Goal: Task Accomplishment & Management: Manage account settings

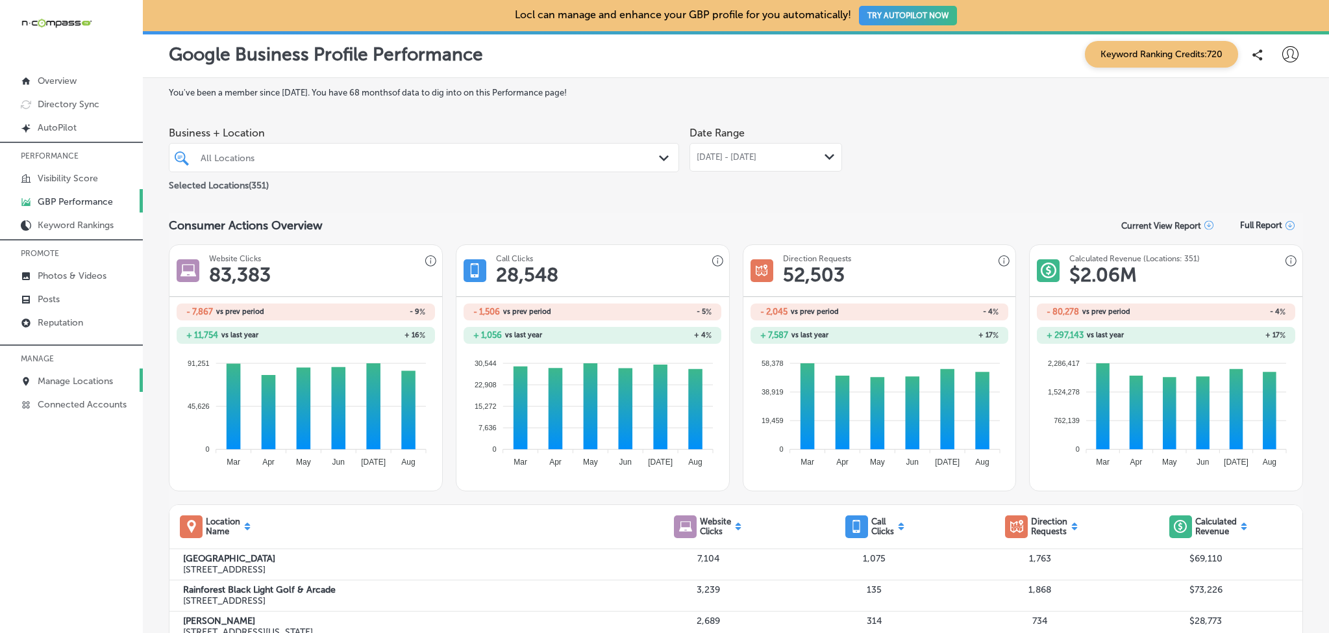
click at [94, 368] on link "Manage Locations" at bounding box center [71, 379] width 143 height 23
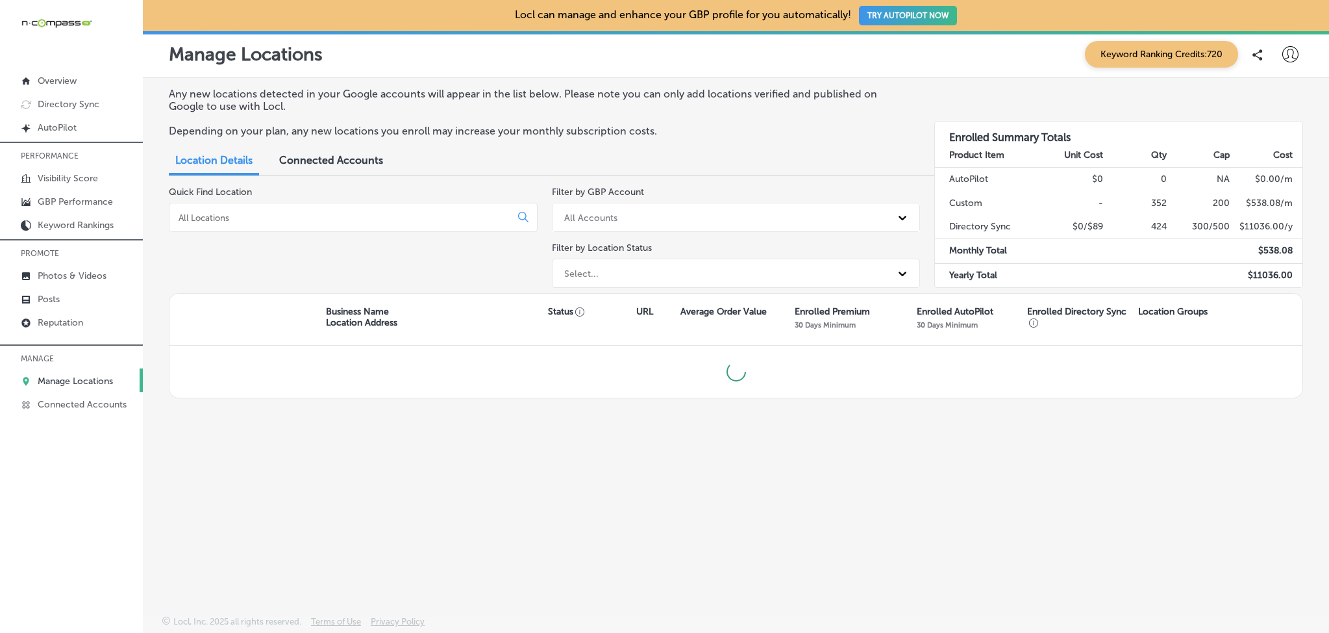
click at [240, 213] on input at bounding box center [342, 218] width 331 height 12
type input "e"
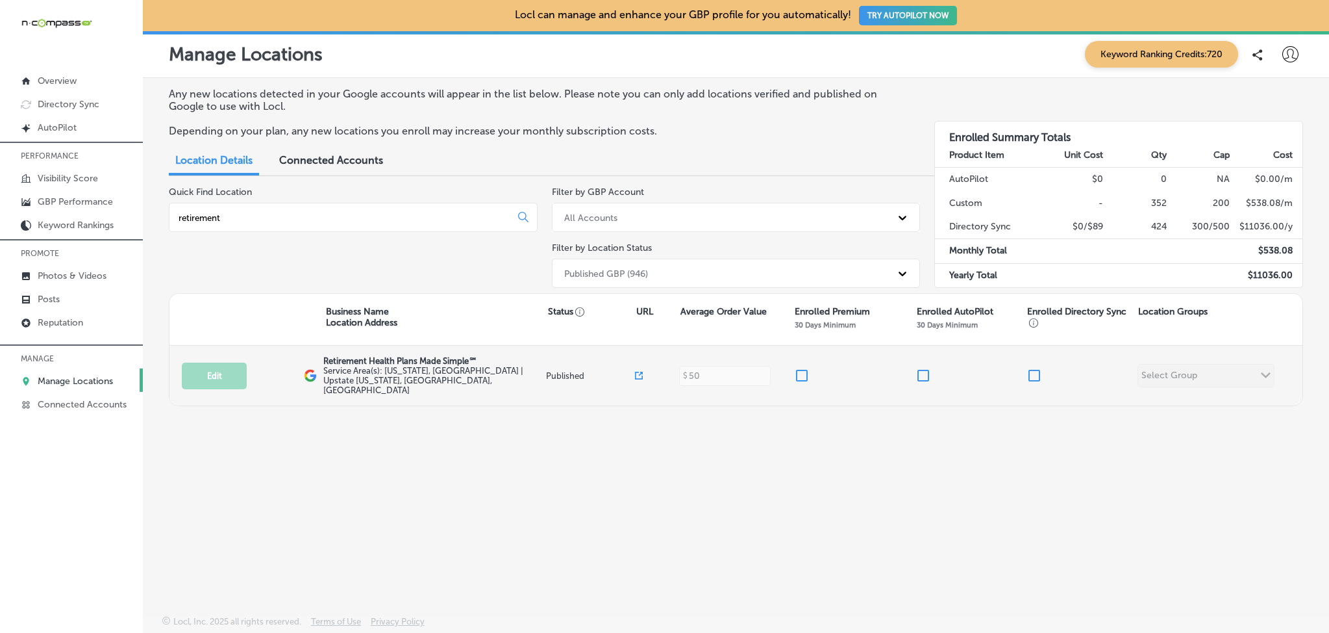
type input "retirement"
click at [801, 368] on input "checkbox" at bounding box center [802, 376] width 16 height 16
checkbox input "true"
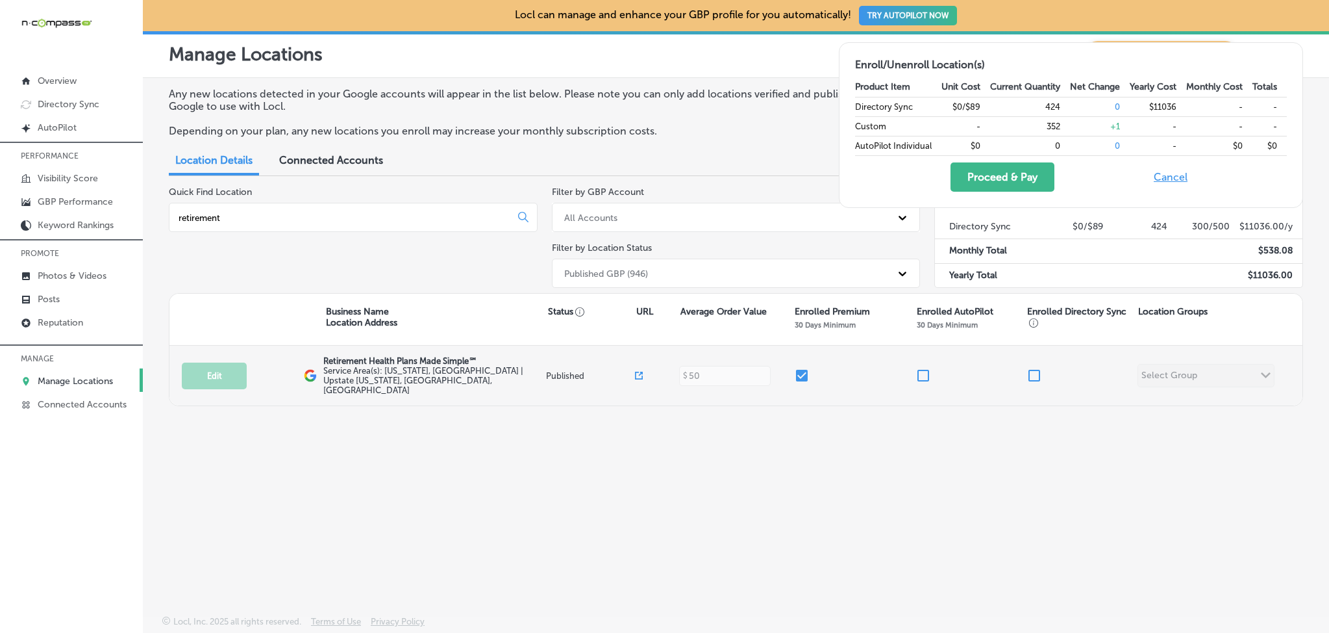
click at [1033, 370] on input "checkbox" at bounding box center [1035, 376] width 16 height 16
checkbox input "true"
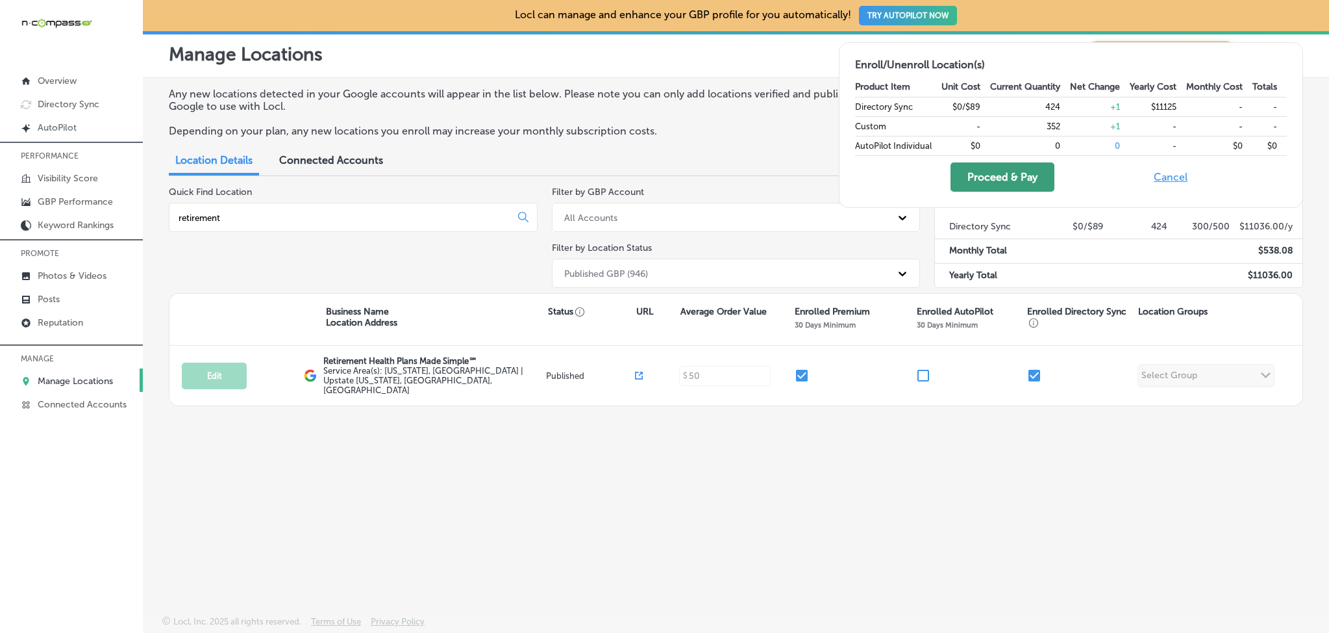
click at [996, 185] on button "Proceed & Pay" at bounding box center [1003, 176] width 104 height 29
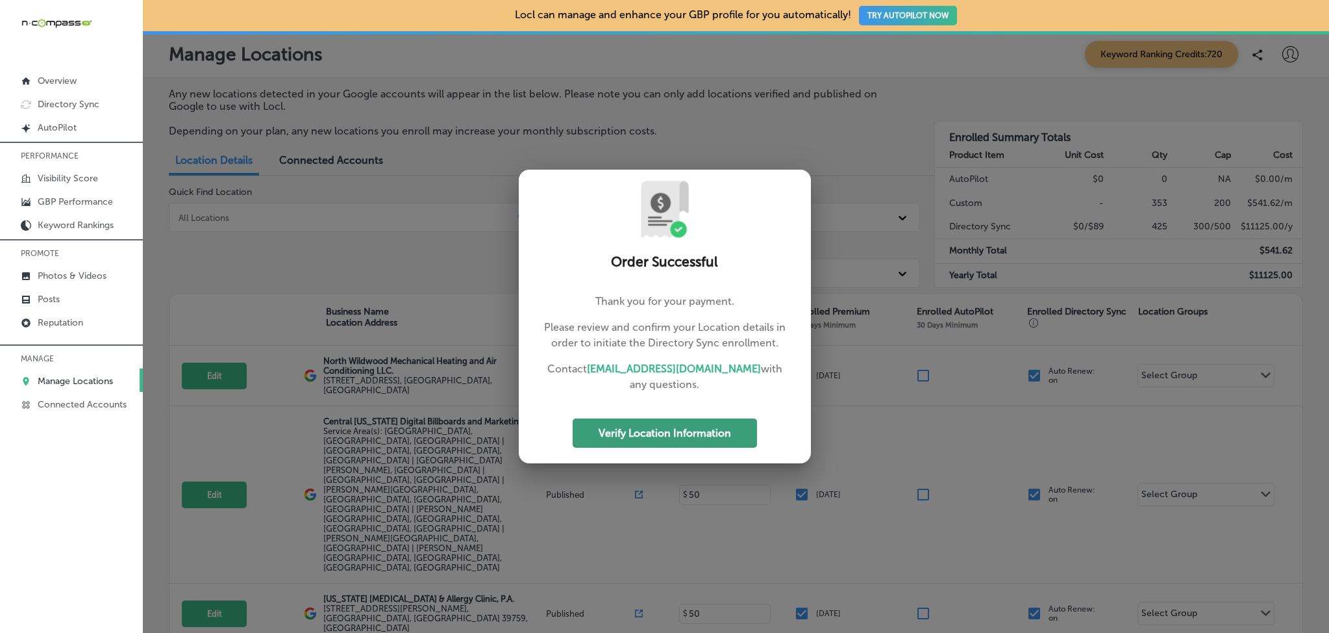
click at [734, 434] on button "Verify Location Information" at bounding box center [665, 432] width 184 height 29
select select "US"
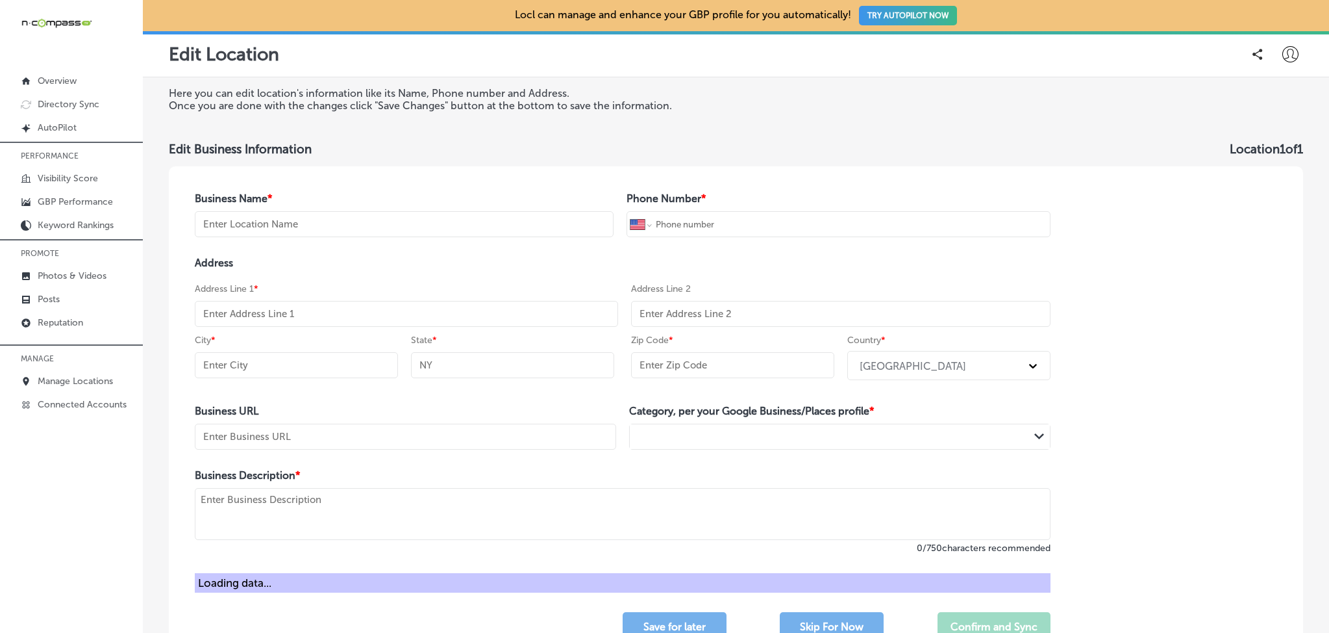
type input "Retirement Health Plans Made Simple℠"
type input "+1 315 727 4933"
type input "https://www.retirementhealthplansmadesimple.com/"
type textarea "Navigating Medicare can be overwhelming, but Retirement Health Plans Made Simpl…"
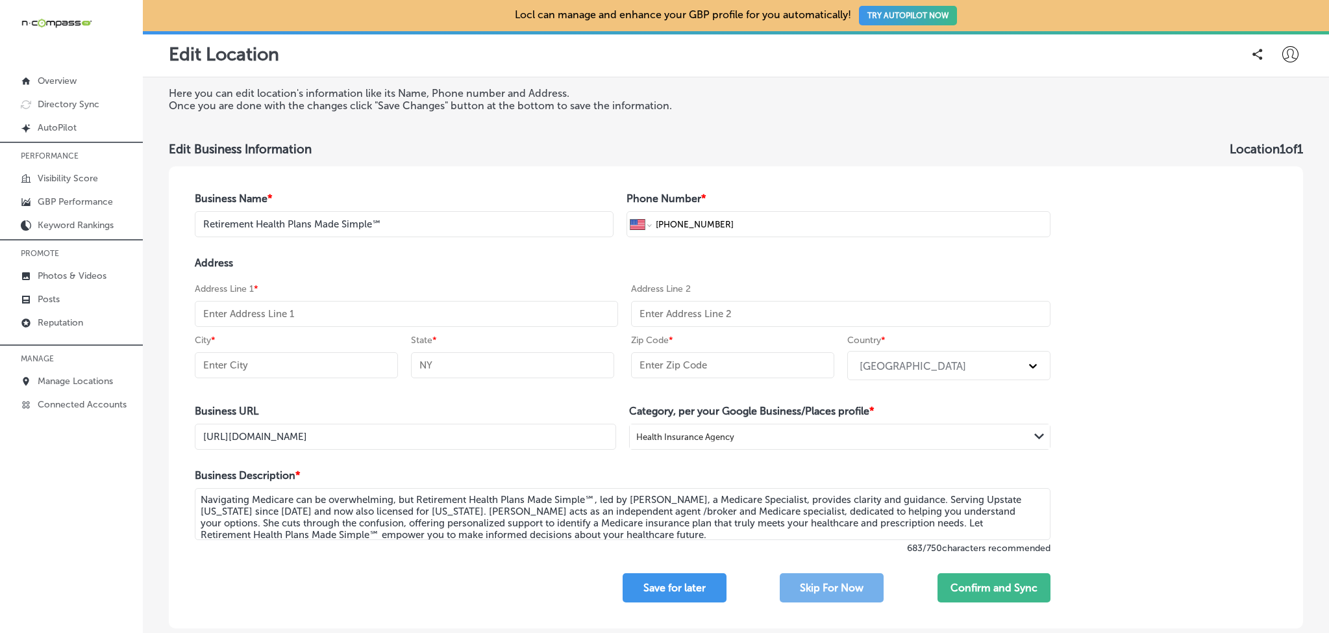
click at [440, 229] on input "Retirement Health Plans Made Simple℠" at bounding box center [404, 224] width 419 height 26
type input "Retirement Health Plans Made Simple"
select select "US"
click at [468, 323] on input "text" at bounding box center [406, 314] width 423 height 26
paste input "350 S. Polk Dr."
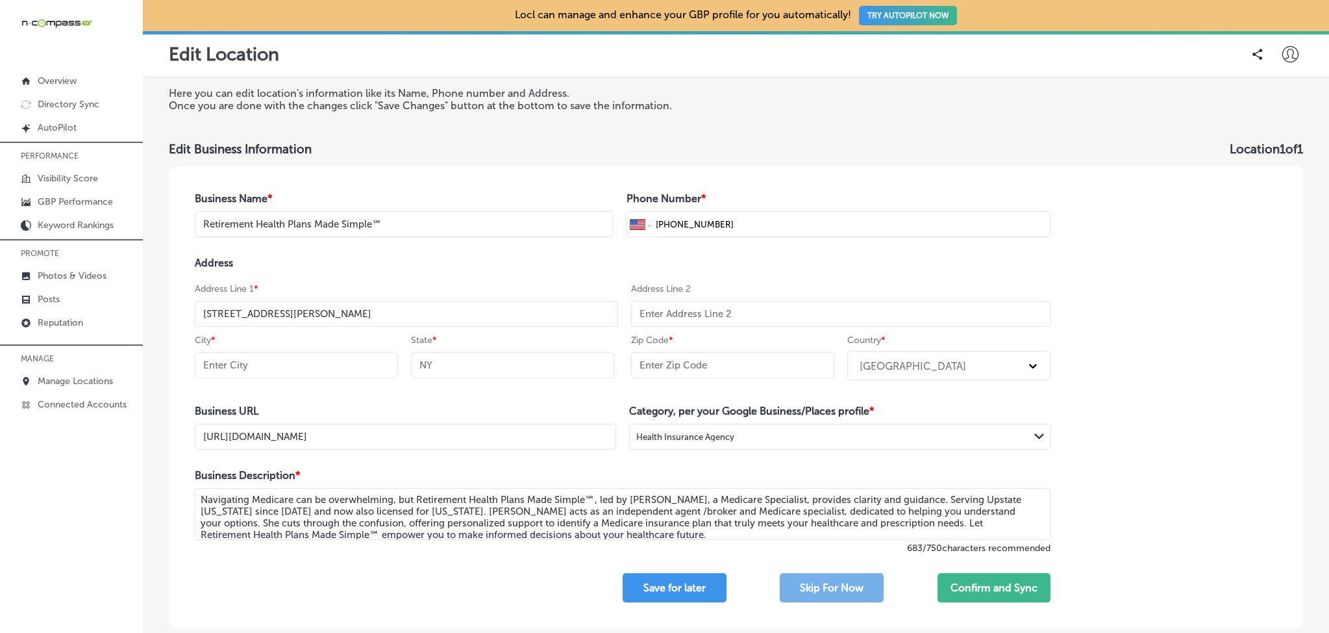
type input "350 S. Polk Dr."
click at [466, 294] on div "Address Line 1 * 350 S. Polk Dr." at bounding box center [406, 304] width 423 height 45
click at [755, 323] on input "text" at bounding box center [841, 314] width 420 height 26
click at [666, 364] on input "text" at bounding box center [732, 365] width 203 height 26
paste input "34236"
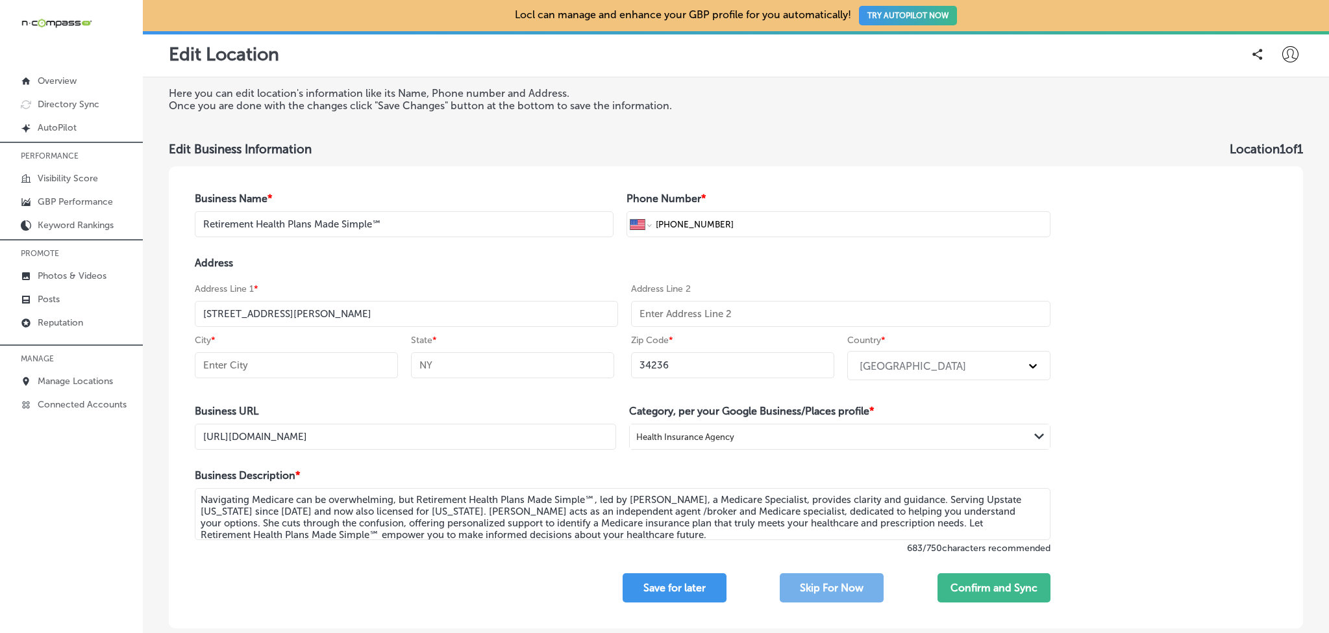
type input "34236"
click at [270, 366] on input "text" at bounding box center [296, 365] width 203 height 26
type input "[GEOGRAPHIC_DATA]"
type input "FL"
click at [957, 591] on button "Confirm and Sync" at bounding box center [994, 587] width 113 height 29
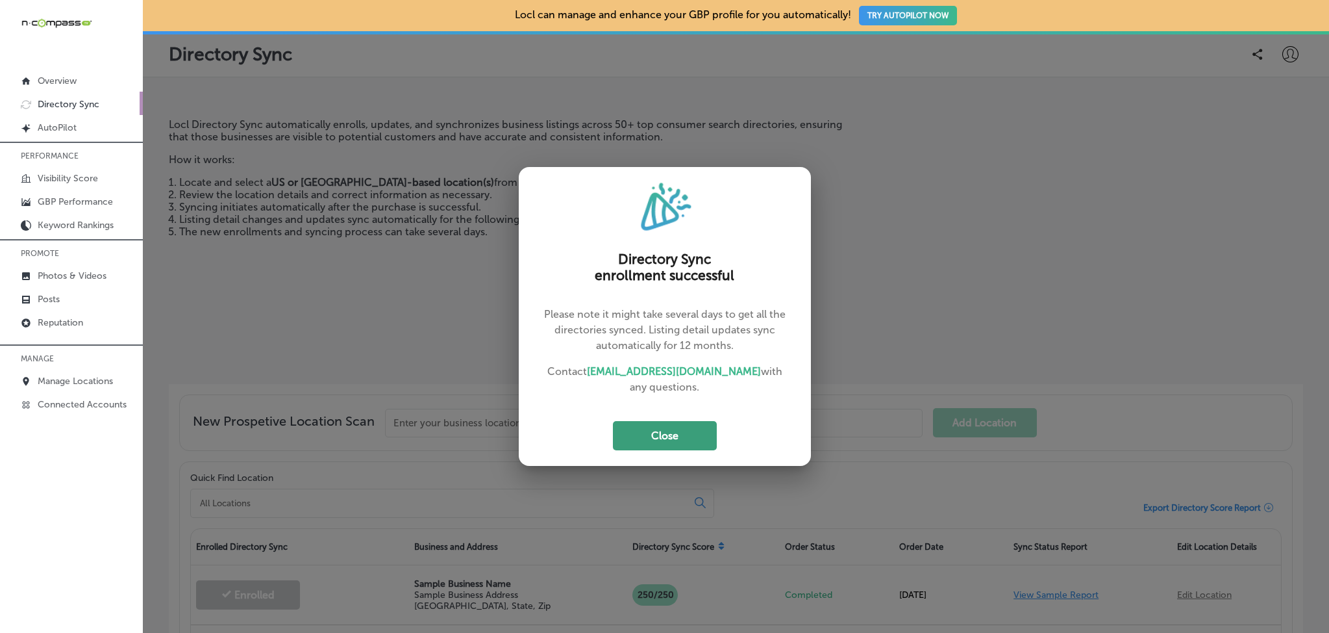
click at [655, 432] on button "Close" at bounding box center [665, 435] width 104 height 29
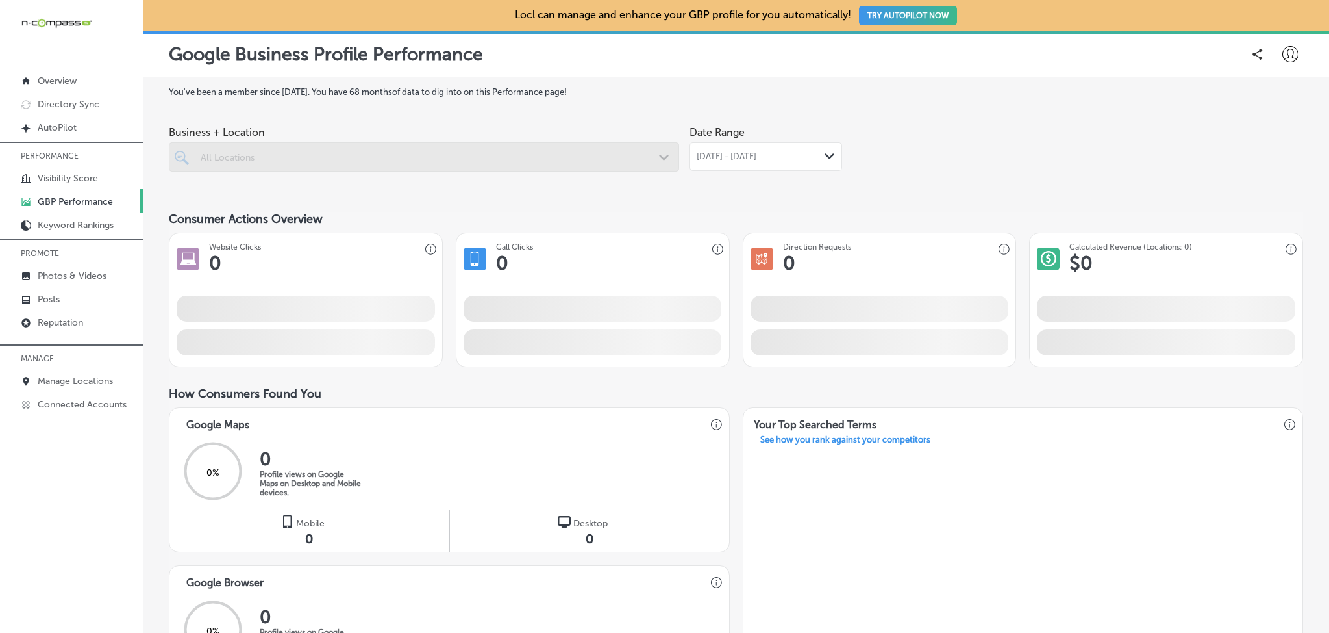
click at [1283, 49] on icon at bounding box center [1291, 54] width 16 height 16
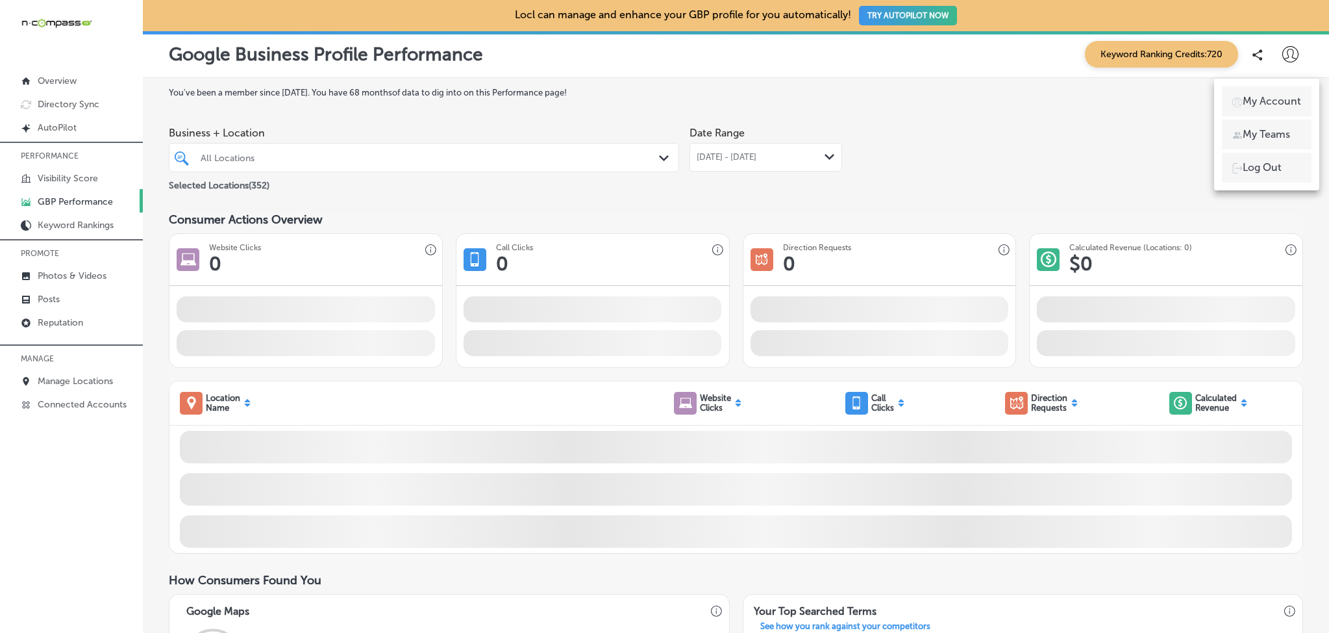
click at [1260, 126] on li "My Teams" at bounding box center [1267, 134] width 90 height 30
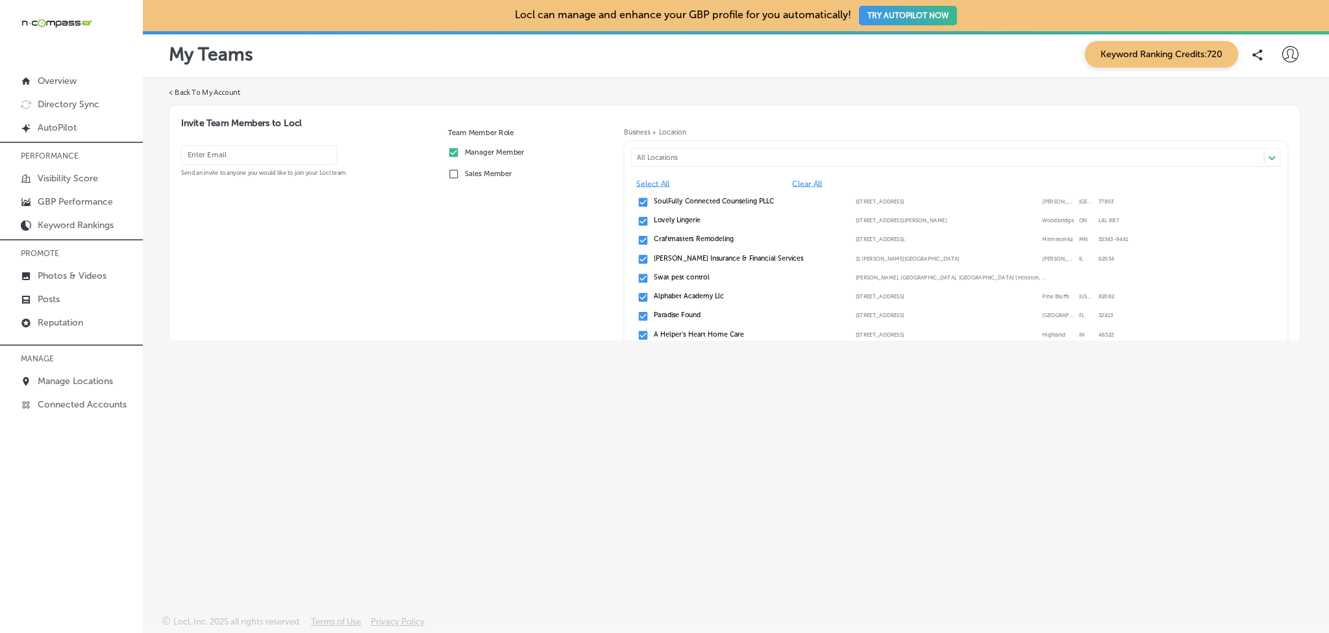
click at [254, 160] on input "email" at bounding box center [259, 154] width 156 height 19
click at [479, 345] on div "Team Member Role Manager Member Sales Member" at bounding box center [531, 260] width 166 height 265
click at [518, 186] on div "Team Member Role Manager Member Sales Member" at bounding box center [531, 260] width 166 height 265
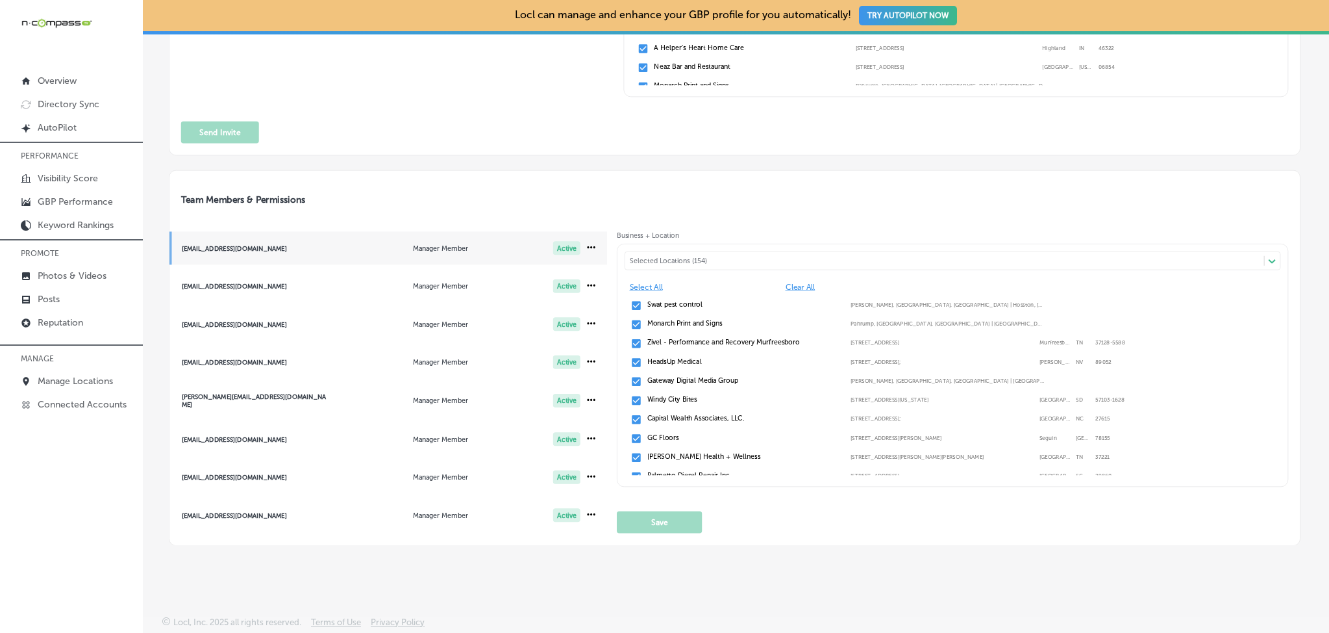
scroll to position [5, 0]
